Goal: Task Accomplishment & Management: Manage account settings

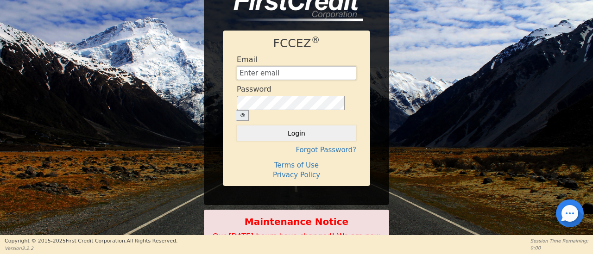
type input "[EMAIL_ADDRESS][DOMAIN_NAME]"
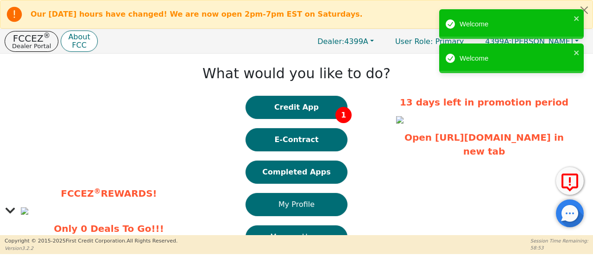
click at [302, 178] on button "Completed Apps" at bounding box center [297, 172] width 102 height 23
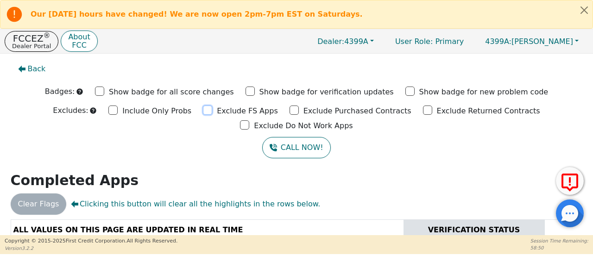
drag, startPoint x: 157, startPoint y: 110, endPoint x: 231, endPoint y: 111, distance: 74.1
click at [203, 110] on input "Exclude FS Apps" at bounding box center [207, 110] width 9 height 9
checkbox input "true"
click at [290, 109] on input "Exclude Purchased Contracts" at bounding box center [294, 110] width 9 height 9
checkbox input "true"
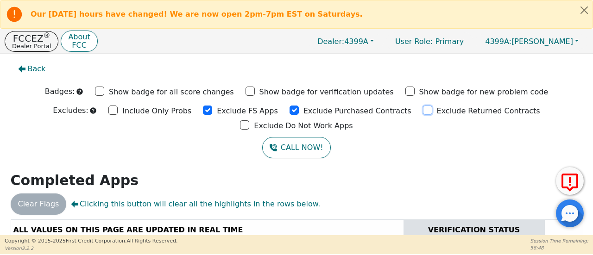
click at [423, 108] on input "Exclude Returned Contracts" at bounding box center [427, 110] width 9 height 9
checkbox input "true"
click at [249, 120] on input "Exclude Do Not Work Apps" at bounding box center [244, 124] width 9 height 9
checkbox input "true"
click at [203, 110] on input "Exclude FS Apps" at bounding box center [207, 110] width 9 height 9
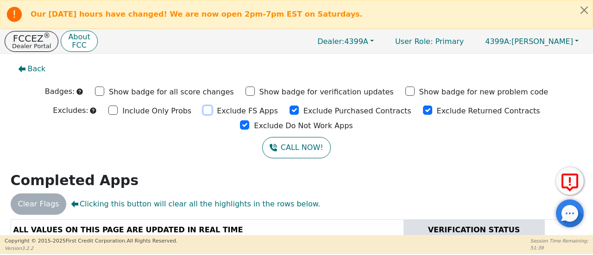
click at [203, 110] on input "Exclude FS Apps" at bounding box center [207, 110] width 9 height 9
checkbox input "true"
click at [290, 111] on input "Exclude Purchased Contracts" at bounding box center [294, 110] width 9 height 9
checkbox input "true"
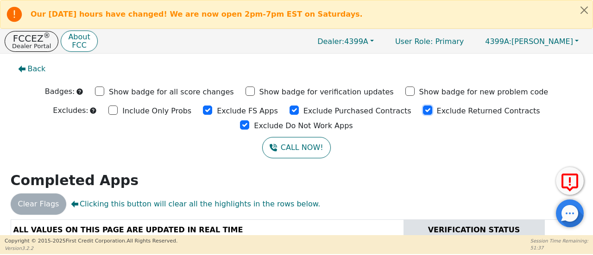
click at [423, 109] on input "Exclude Returned Contracts" at bounding box center [427, 110] width 9 height 9
checkbox input "true"
click at [249, 120] on input "Exclude Do Not Work Apps" at bounding box center [244, 124] width 9 height 9
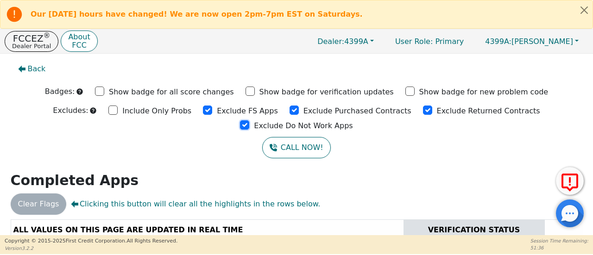
checkbox input "true"
click at [203, 107] on input "Exclude FS Apps" at bounding box center [207, 110] width 9 height 9
checkbox input "true"
click at [290, 109] on input "Exclude Purchased Contracts" at bounding box center [294, 110] width 9 height 9
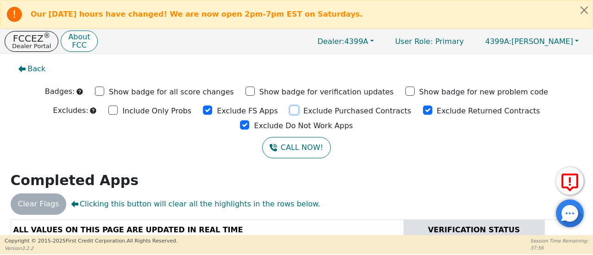
drag, startPoint x: 235, startPoint y: 109, endPoint x: 280, endPoint y: 106, distance: 45.5
click at [290, 109] on input "Exclude Purchased Contracts" at bounding box center [294, 110] width 9 height 9
checkbox input "true"
click at [423, 109] on input "Exclude Returned Contracts" at bounding box center [427, 110] width 9 height 9
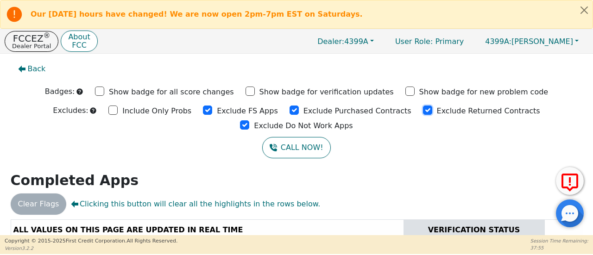
checkbox input "true"
click at [249, 120] on input "Exclude Do Not Work Apps" at bounding box center [244, 124] width 9 height 9
checkbox input "true"
click at [203, 109] on input "Exclude FS Apps" at bounding box center [207, 110] width 9 height 9
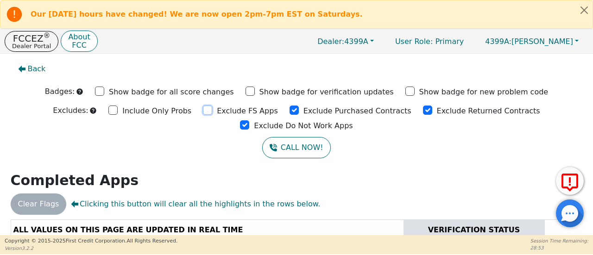
click at [203, 109] on input "Exclude FS Apps" at bounding box center [207, 110] width 9 height 9
checkbox input "true"
click at [290, 110] on input "Exclude Purchased Contracts" at bounding box center [294, 110] width 9 height 9
drag, startPoint x: 237, startPoint y: 110, endPoint x: 247, endPoint y: 108, distance: 9.8
click at [290, 109] on input "Exclude Purchased Contracts" at bounding box center [294, 110] width 9 height 9
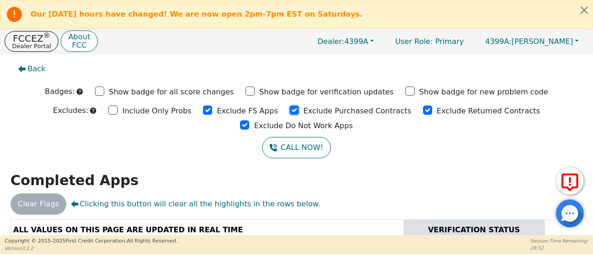
checkbox input "true"
click at [423, 110] on input "Exclude Returned Contracts" at bounding box center [427, 110] width 9 height 9
checkbox input "true"
click at [249, 120] on input "Exclude Do Not Work Apps" at bounding box center [244, 124] width 9 height 9
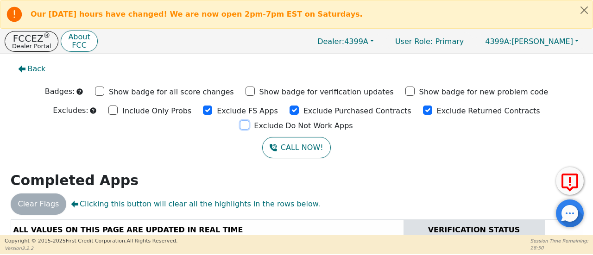
drag, startPoint x: 481, startPoint y: 109, endPoint x: 510, endPoint y: 110, distance: 29.6
click at [353, 118] on div "Exclude Do Not Work Apps" at bounding box center [296, 125] width 113 height 14
click at [249, 120] on input "Exclude Do Not Work Apps" at bounding box center [244, 124] width 9 height 9
checkbox input "true"
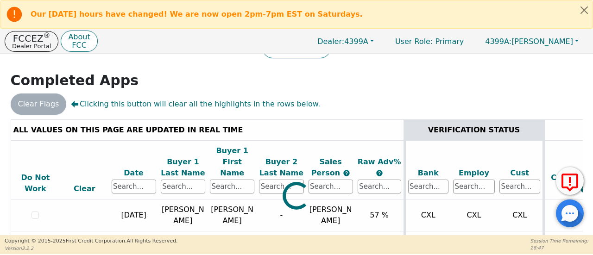
scroll to position [120, 0]
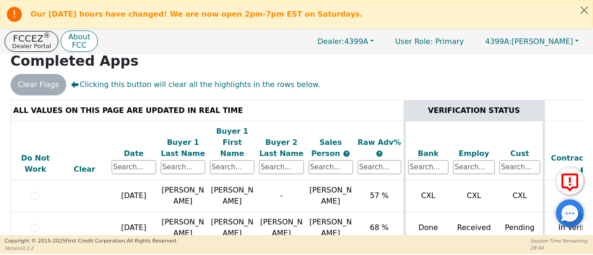
click at [303, 230] on div "ALL VALUES ON THIS PAGE ARE UPDATED IN REAL TIME VERIFICATION STATUS Do Not Wor…" at bounding box center [297, 176] width 572 height 153
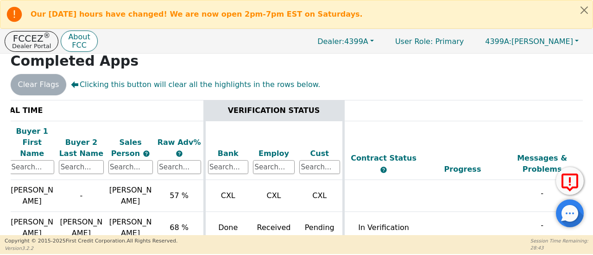
scroll to position [0, 191]
